Goal: Task Accomplishment & Management: Manage account settings

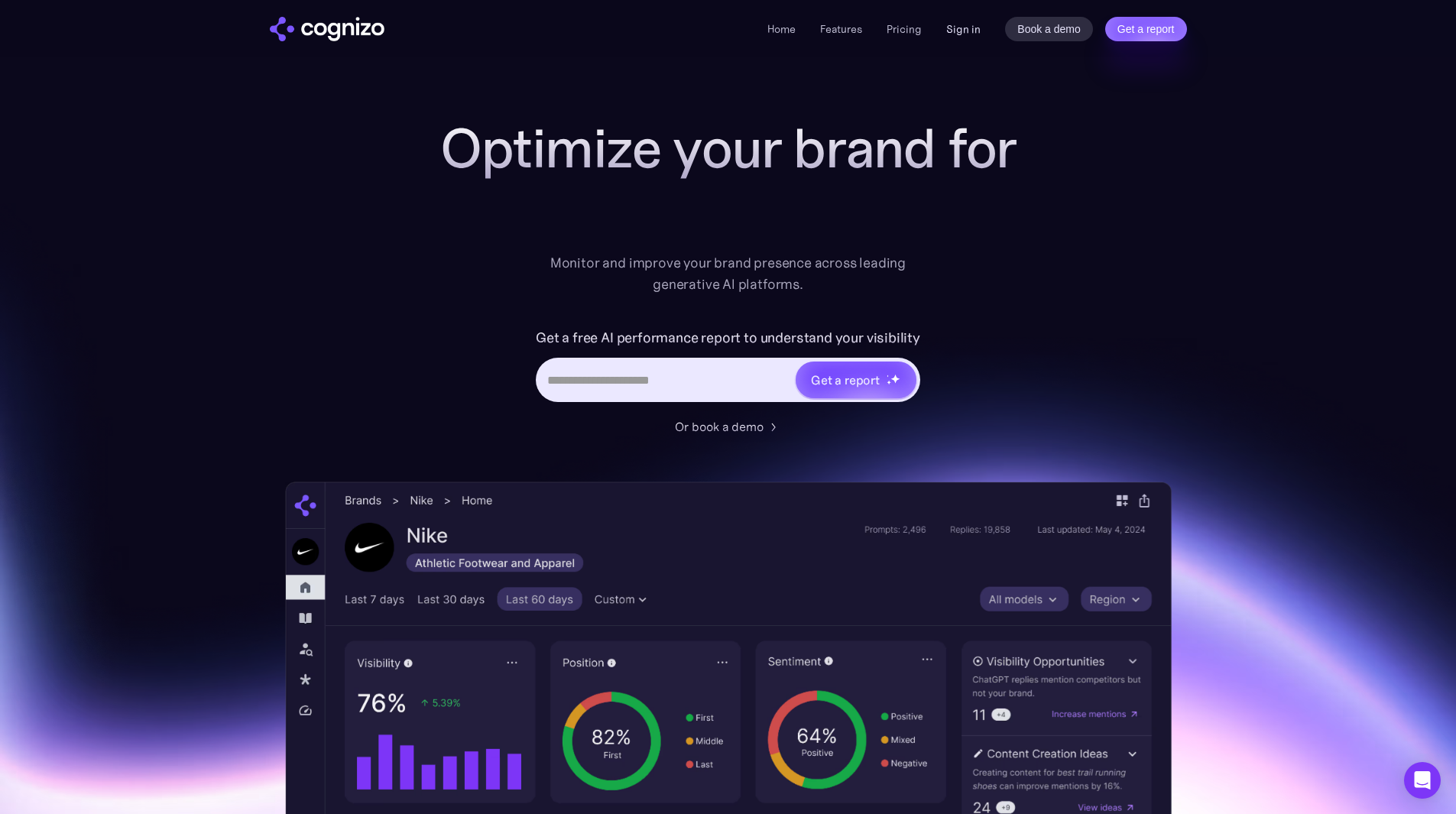
click at [947, 29] on link "Sign in" at bounding box center [964, 29] width 34 height 18
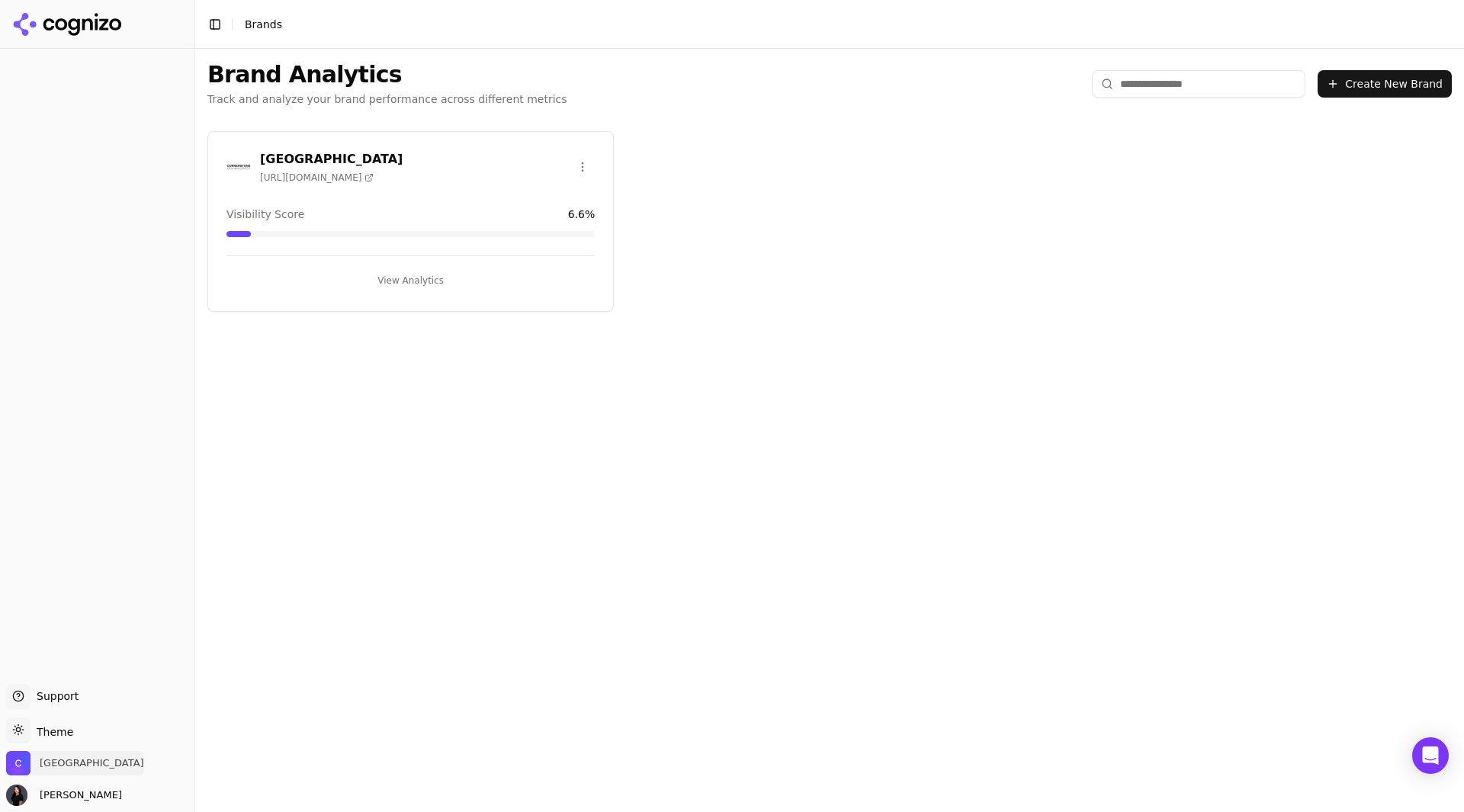
click at [97, 757] on span "Cornerstone Healing Center" at bounding box center [91, 763] width 104 height 13
click at [248, 719] on button "Manage" at bounding box center [248, 718] width 59 height 18
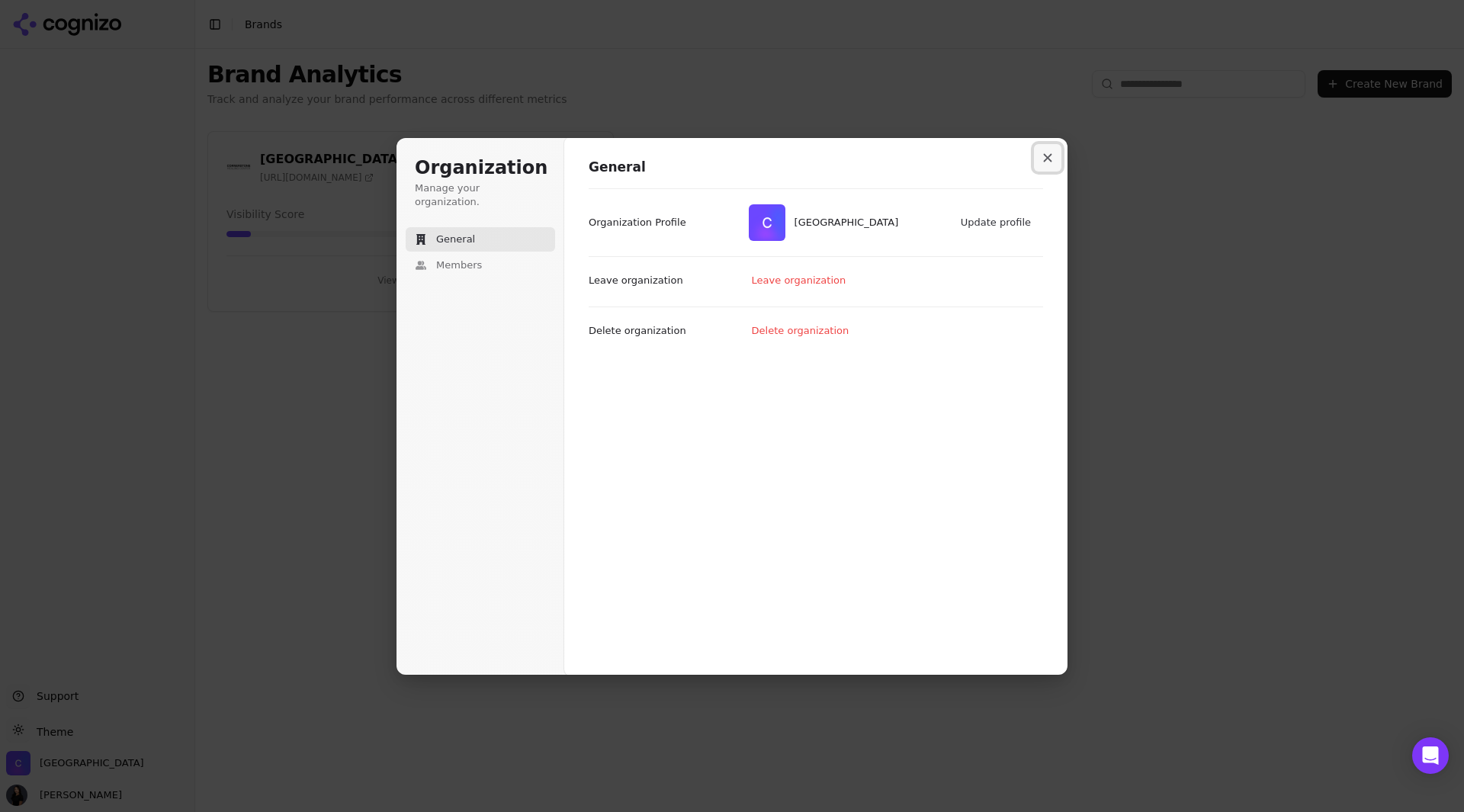
click at [1044, 152] on button "Close modal" at bounding box center [1047, 158] width 28 height 28
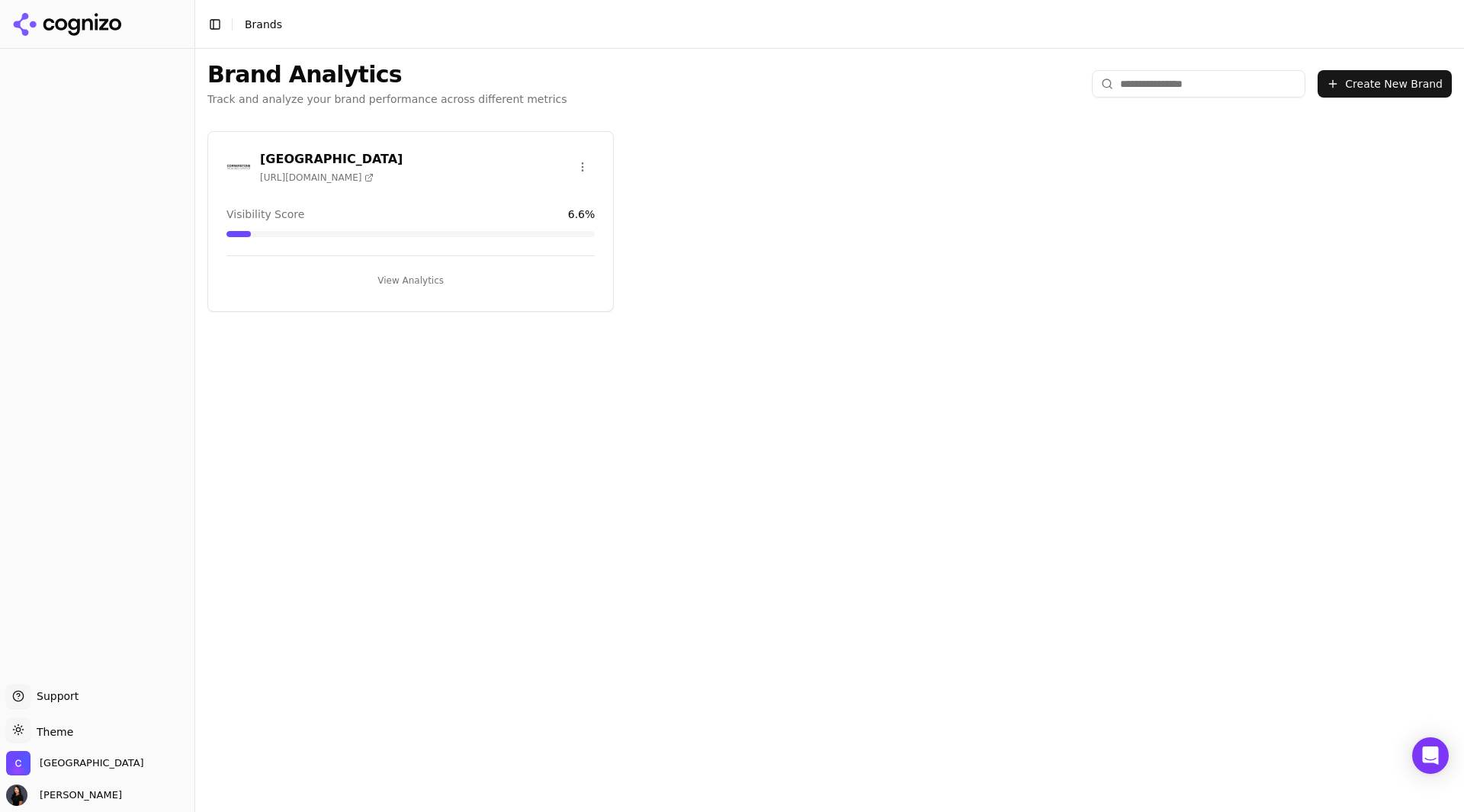
click at [406, 269] on button "View Analytics" at bounding box center [410, 281] width 368 height 25
